Goal: Transaction & Acquisition: Purchase product/service

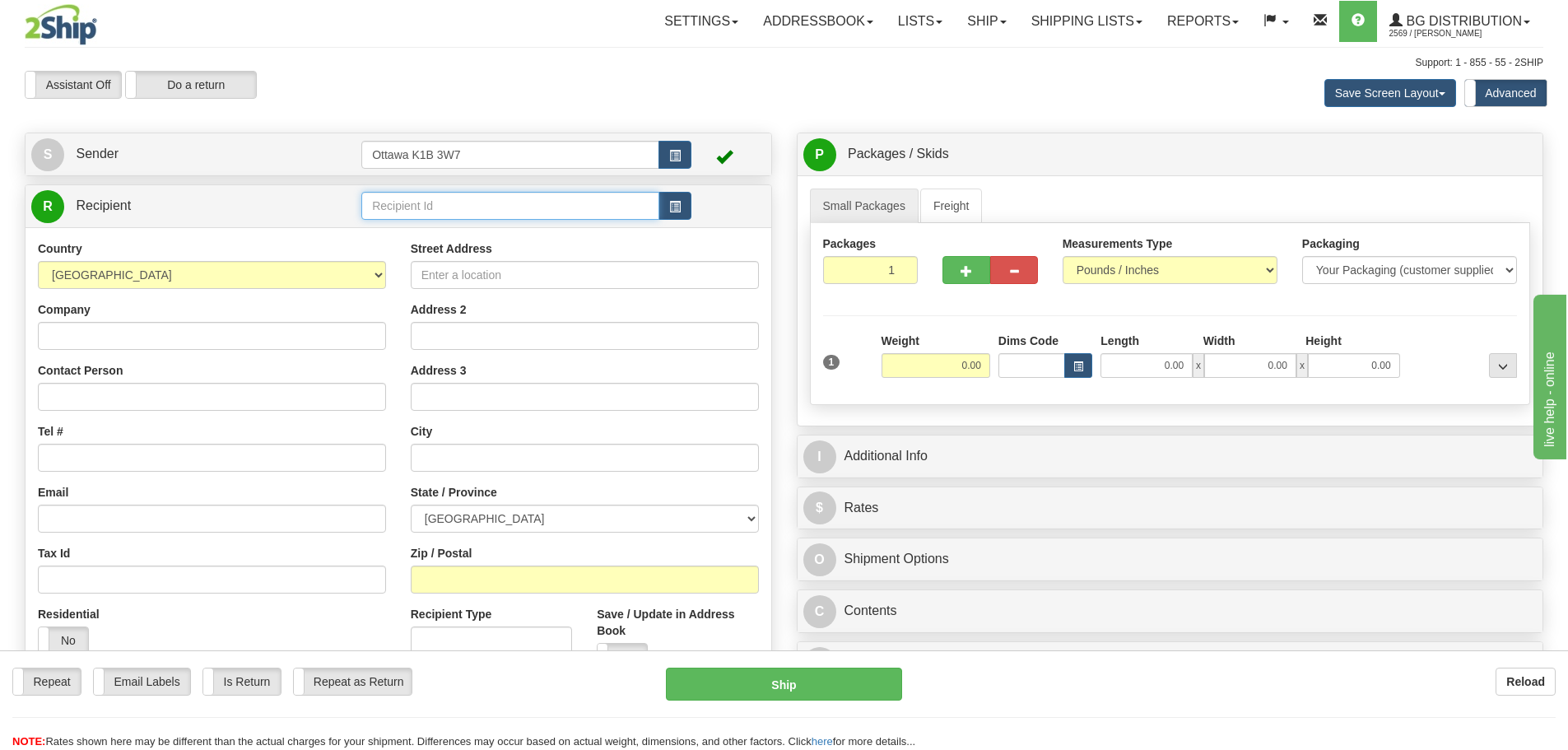
click at [536, 213] on input "text" at bounding box center [511, 205] width 298 height 28
type input "910598"
click at [694, 60] on div "Support: 1 - 855 - 55 - 2SHIP" at bounding box center [784, 63] width 1519 height 14
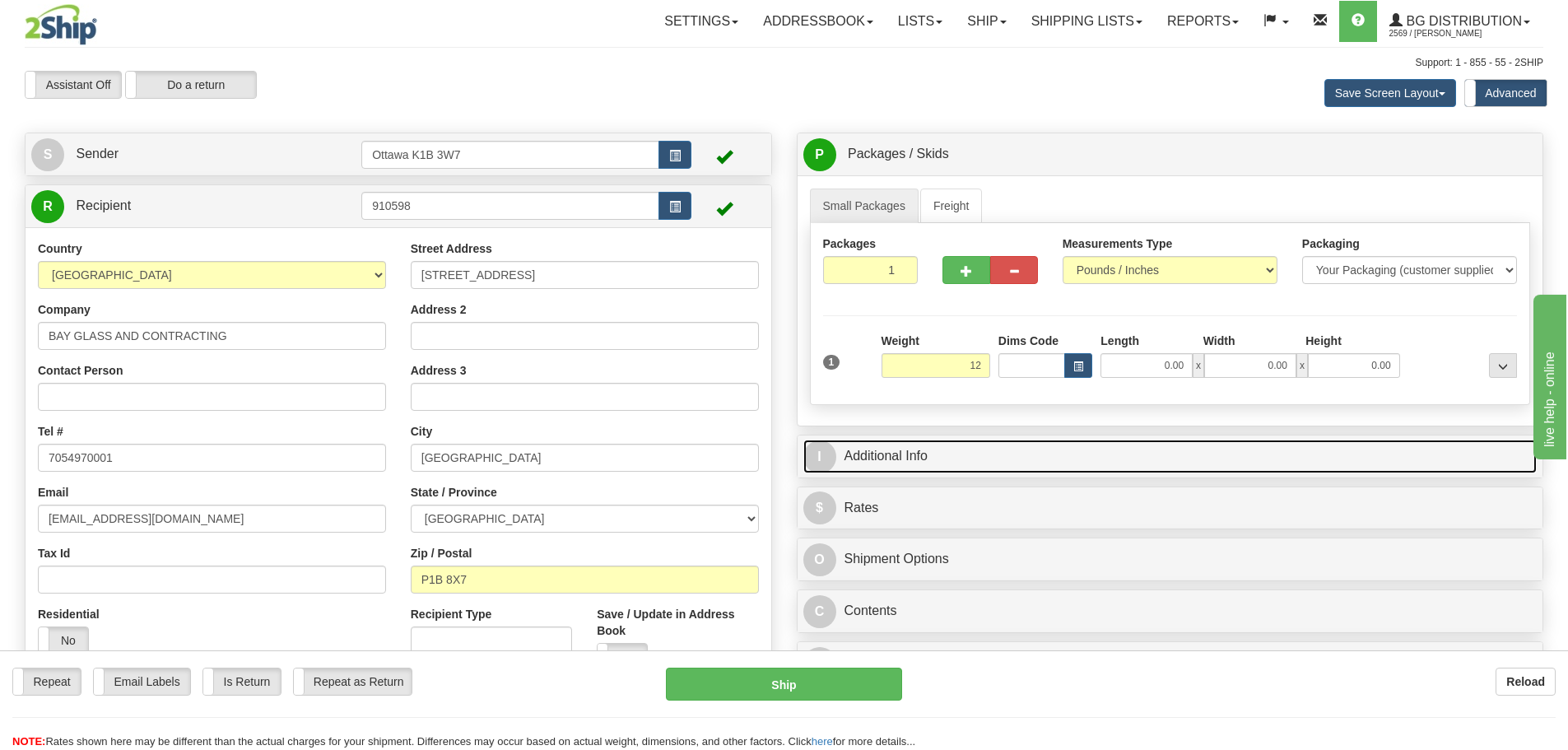
type input "12.00"
click at [1036, 461] on link "I Additional Info" at bounding box center [1170, 456] width 735 height 34
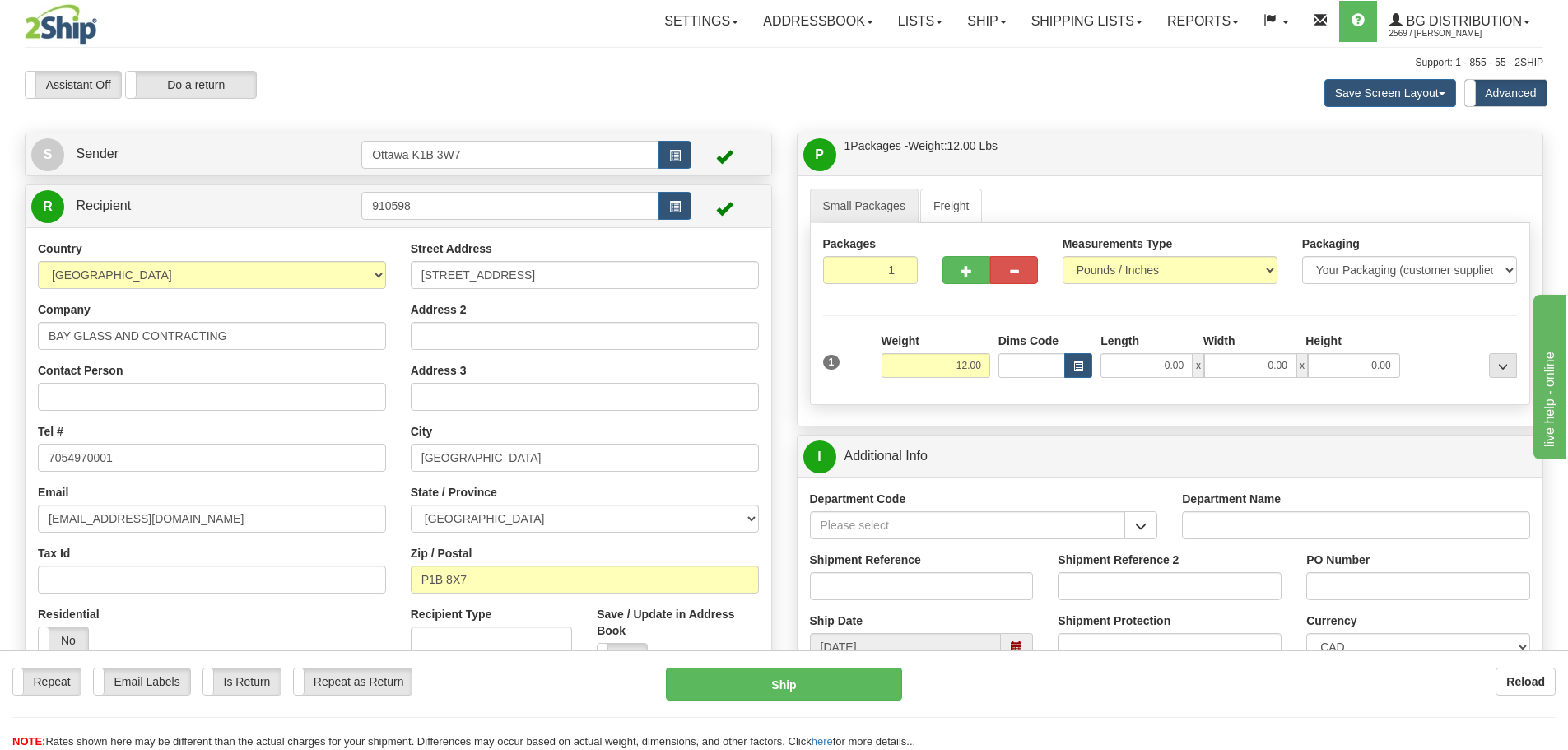
click at [1146, 526] on span "button" at bounding box center [1142, 526] width 12 height 11
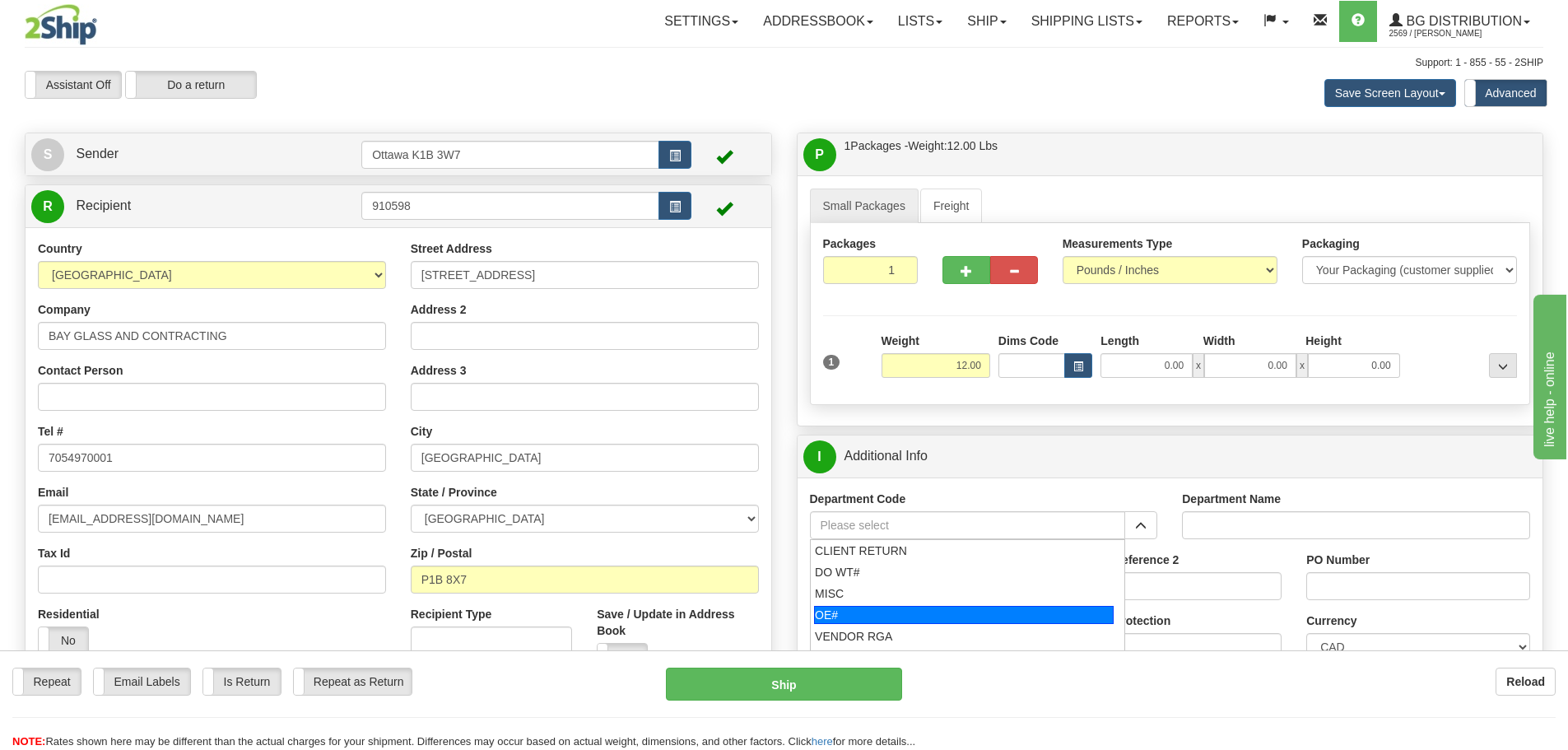
click at [984, 610] on div "OE#" at bounding box center [963, 614] width 299 height 19
type input "OE#"
type input "ORDERS"
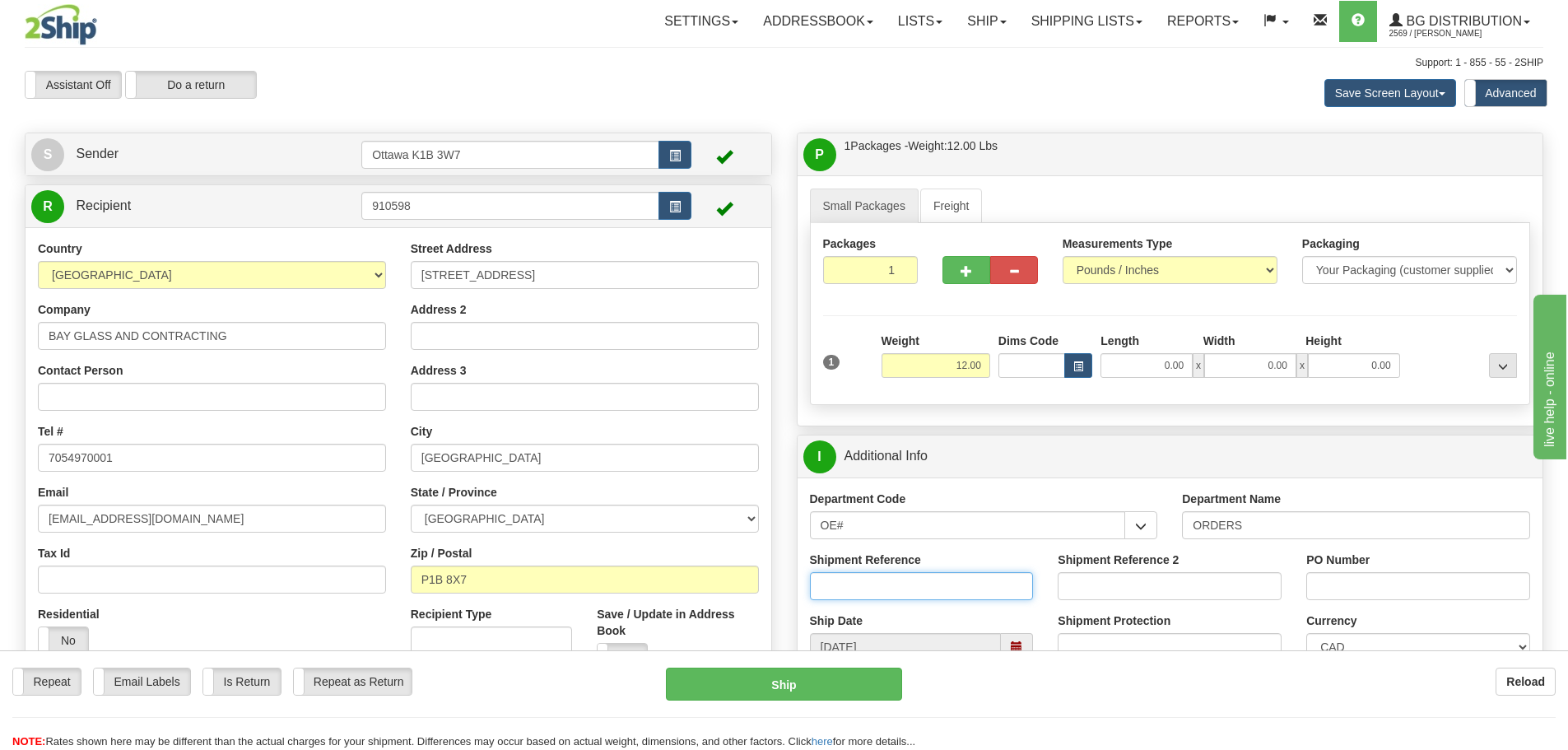
click at [941, 590] on input "Shipment Reference" at bounding box center [921, 586] width 224 height 28
type input "10205030-00"
click at [1416, 585] on input "PO Number" at bounding box center [1418, 586] width 224 height 28
type input "25263"
click at [1109, 367] on input "0.00" at bounding box center [1146, 365] width 92 height 24
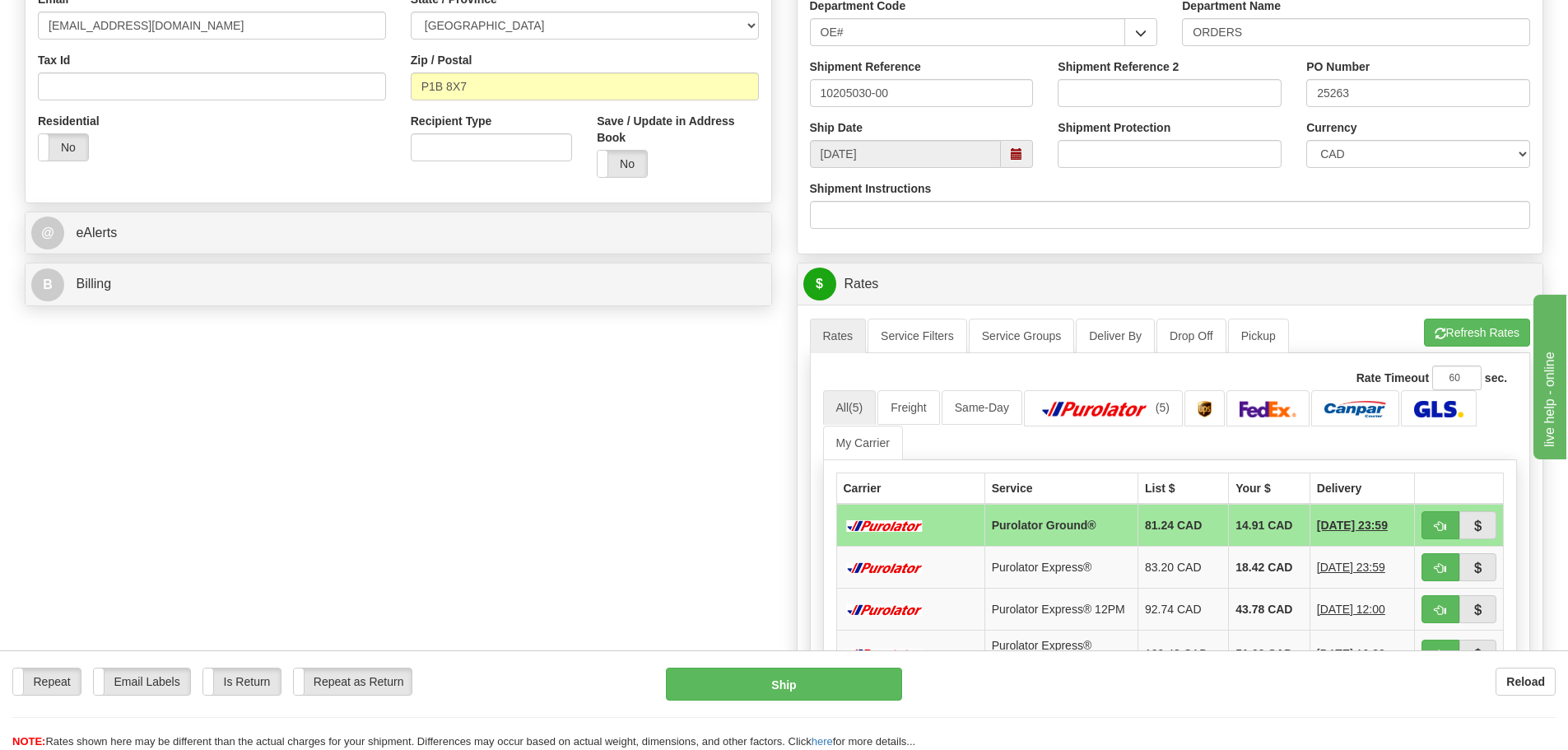
scroll to position [494, 0]
type input "0.00"
click at [1432, 526] on button "button" at bounding box center [1441, 524] width 38 height 28
type input "260"
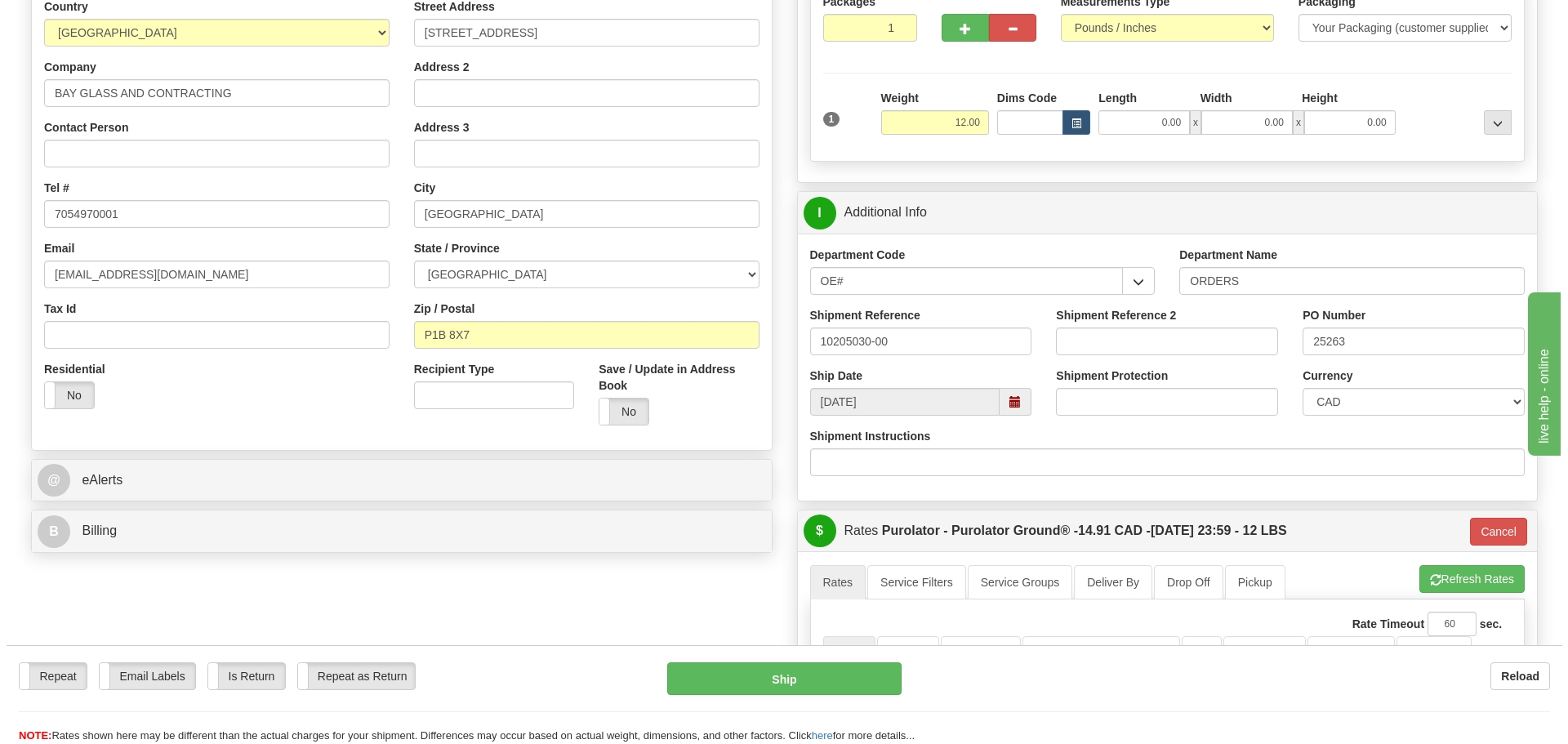
scroll to position [163, 0]
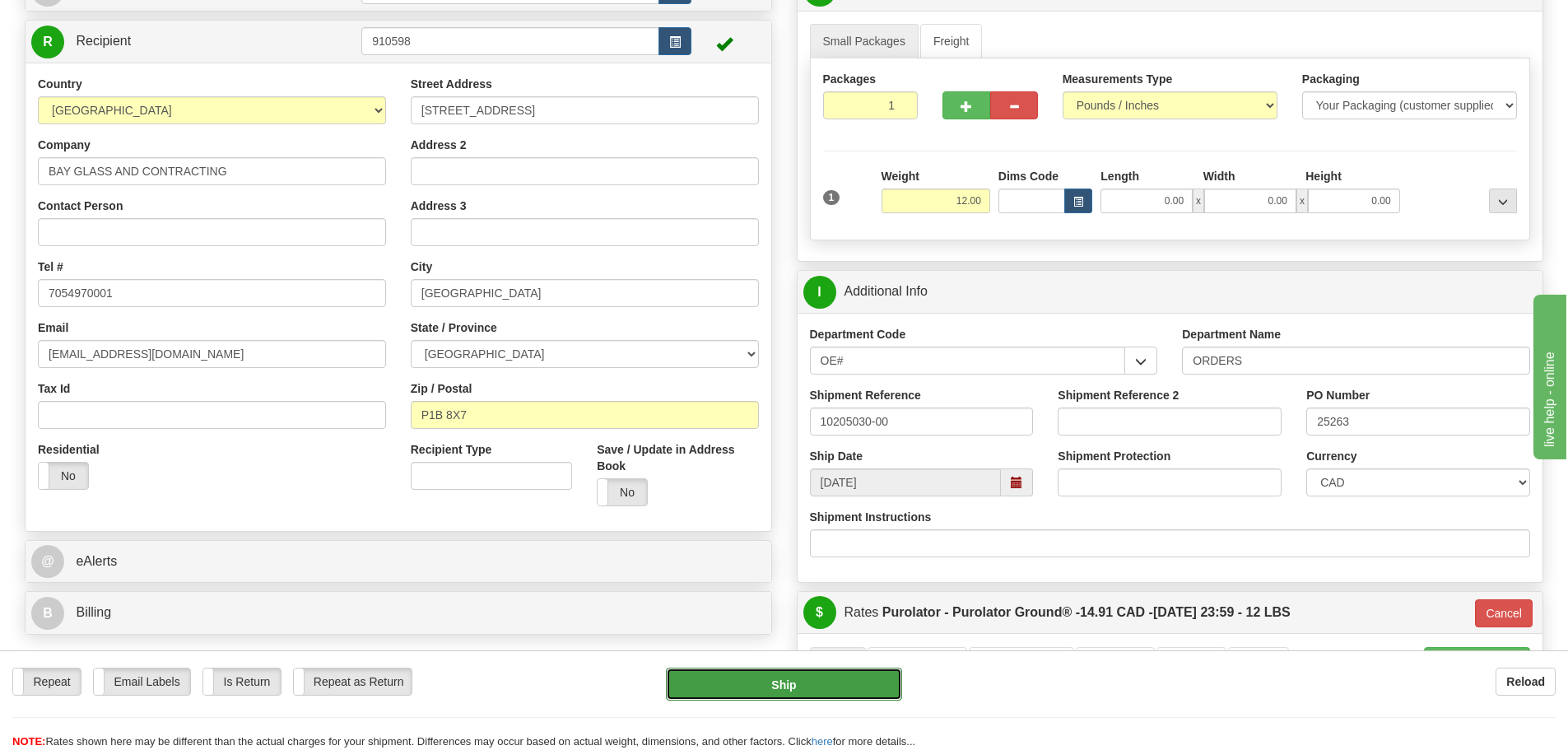
click at [760, 699] on button "Ship" at bounding box center [784, 684] width 237 height 33
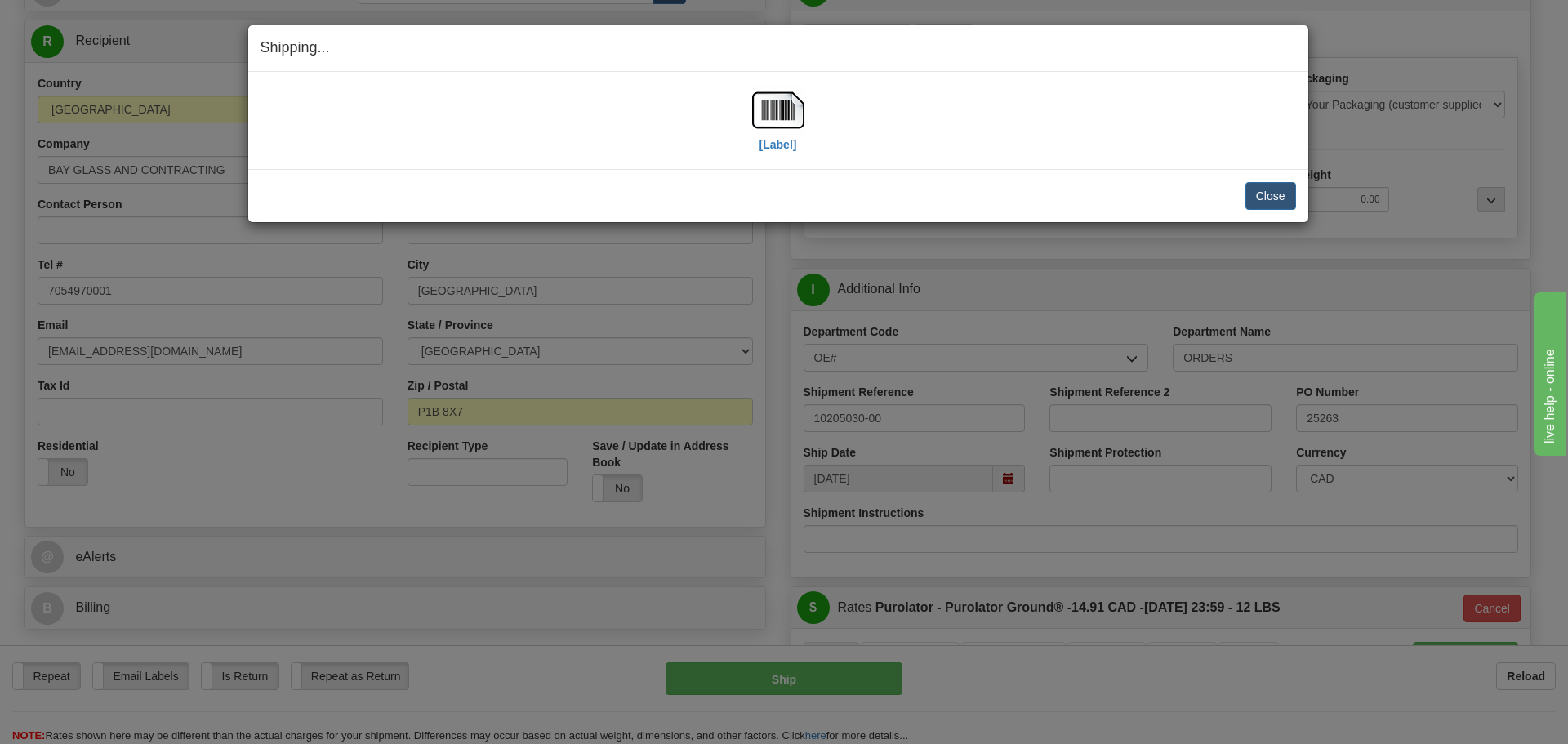
click at [772, 153] on div "[Label]" at bounding box center [778, 120] width 52 height 73
click at [779, 142] on label "[Label]" at bounding box center [778, 145] width 38 height 16
